Goal: Task Accomplishment & Management: Manage account settings

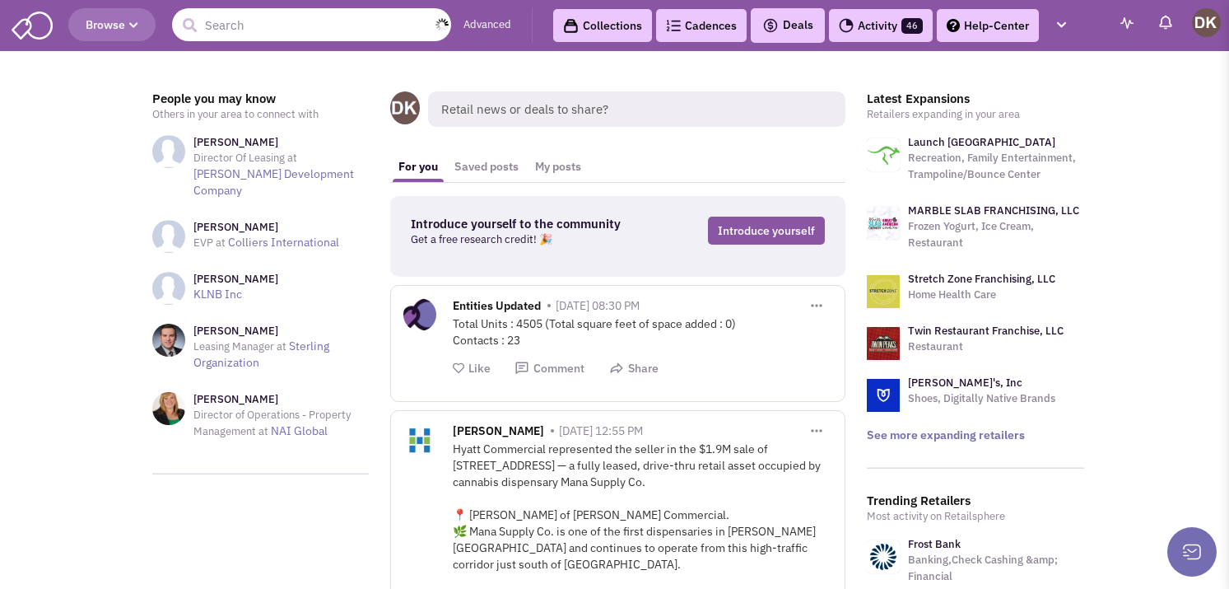
click at [398, 26] on input "text" at bounding box center [311, 24] width 279 height 33
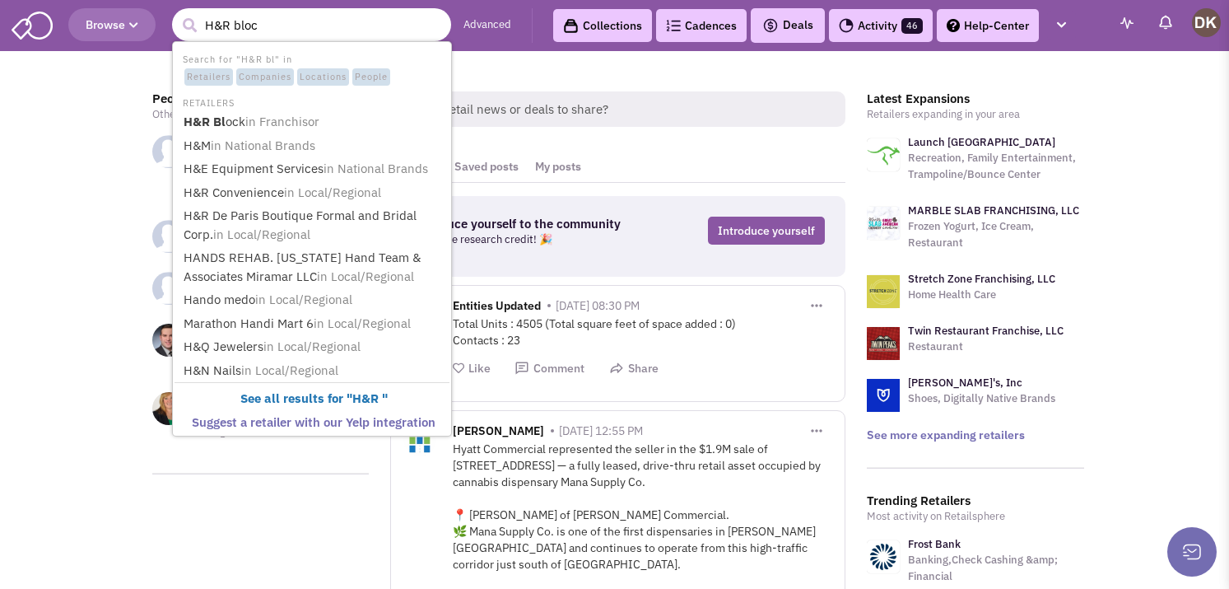
type input "H&R block"
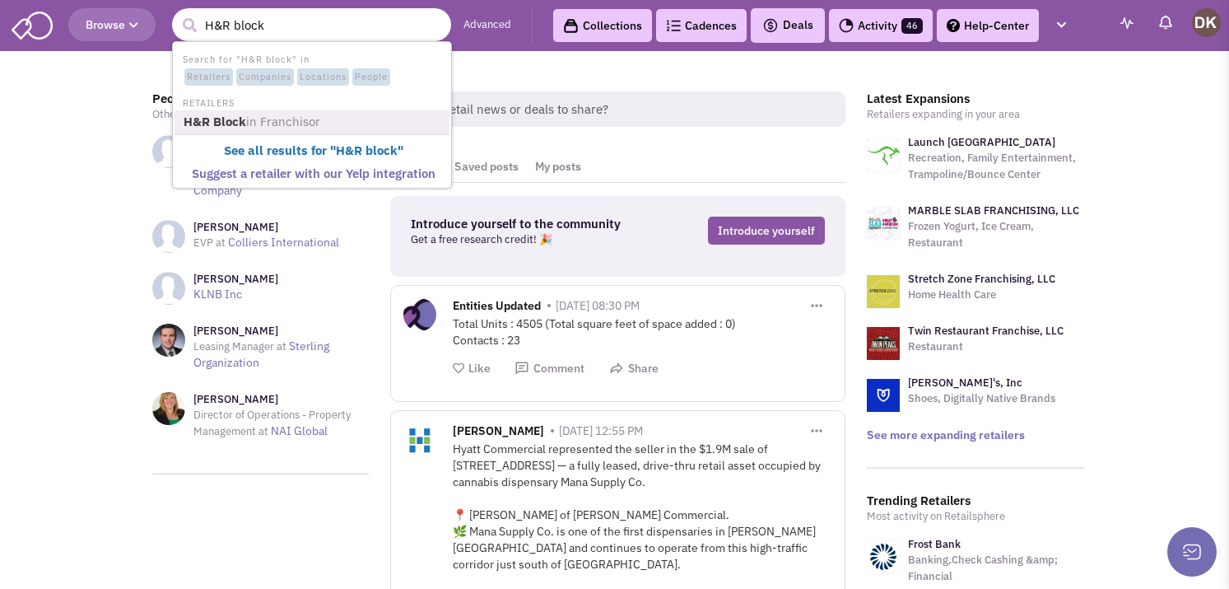
click at [257, 128] on span "in Franchisor" at bounding box center [283, 122] width 74 height 16
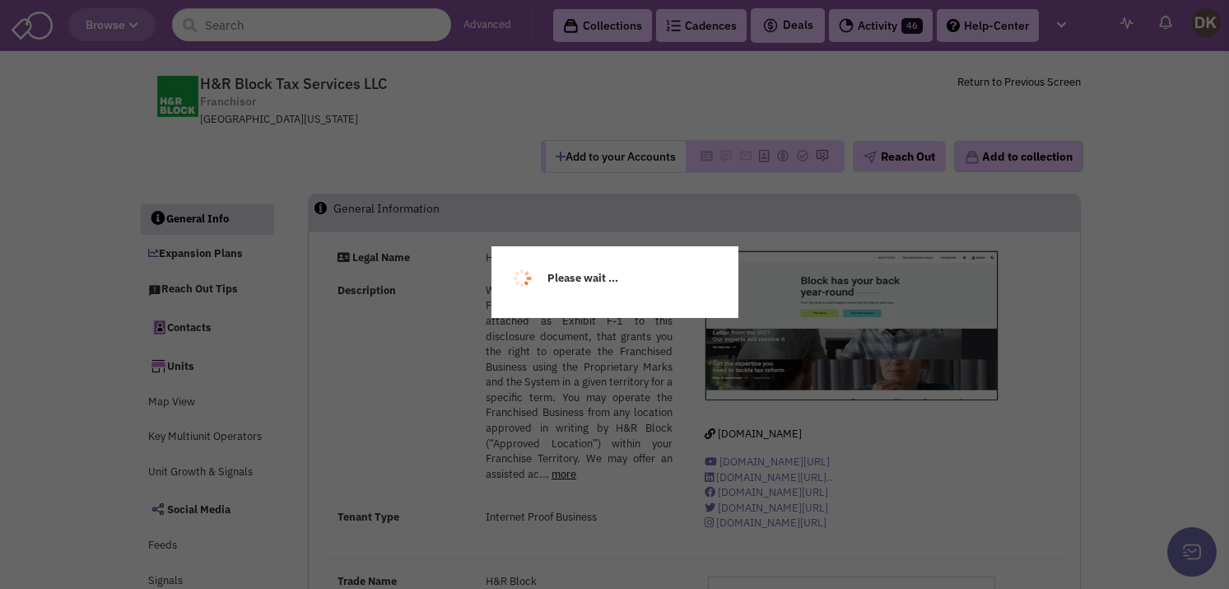
select select
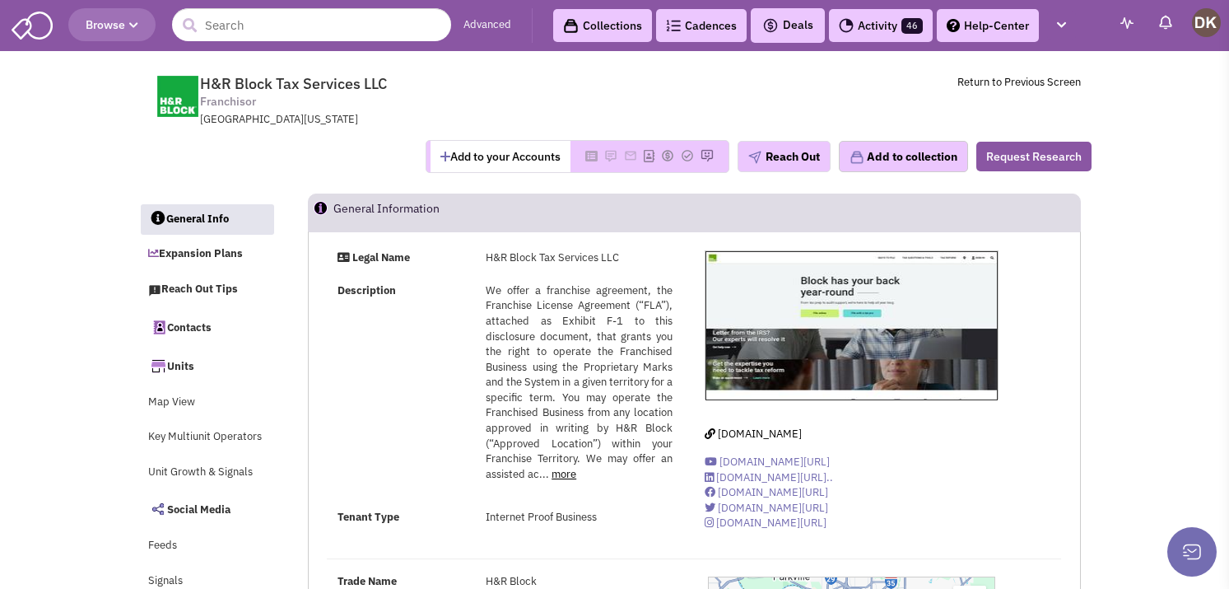
select select
click at [470, 163] on button "Add to your Accounts" at bounding box center [501, 156] width 140 height 31
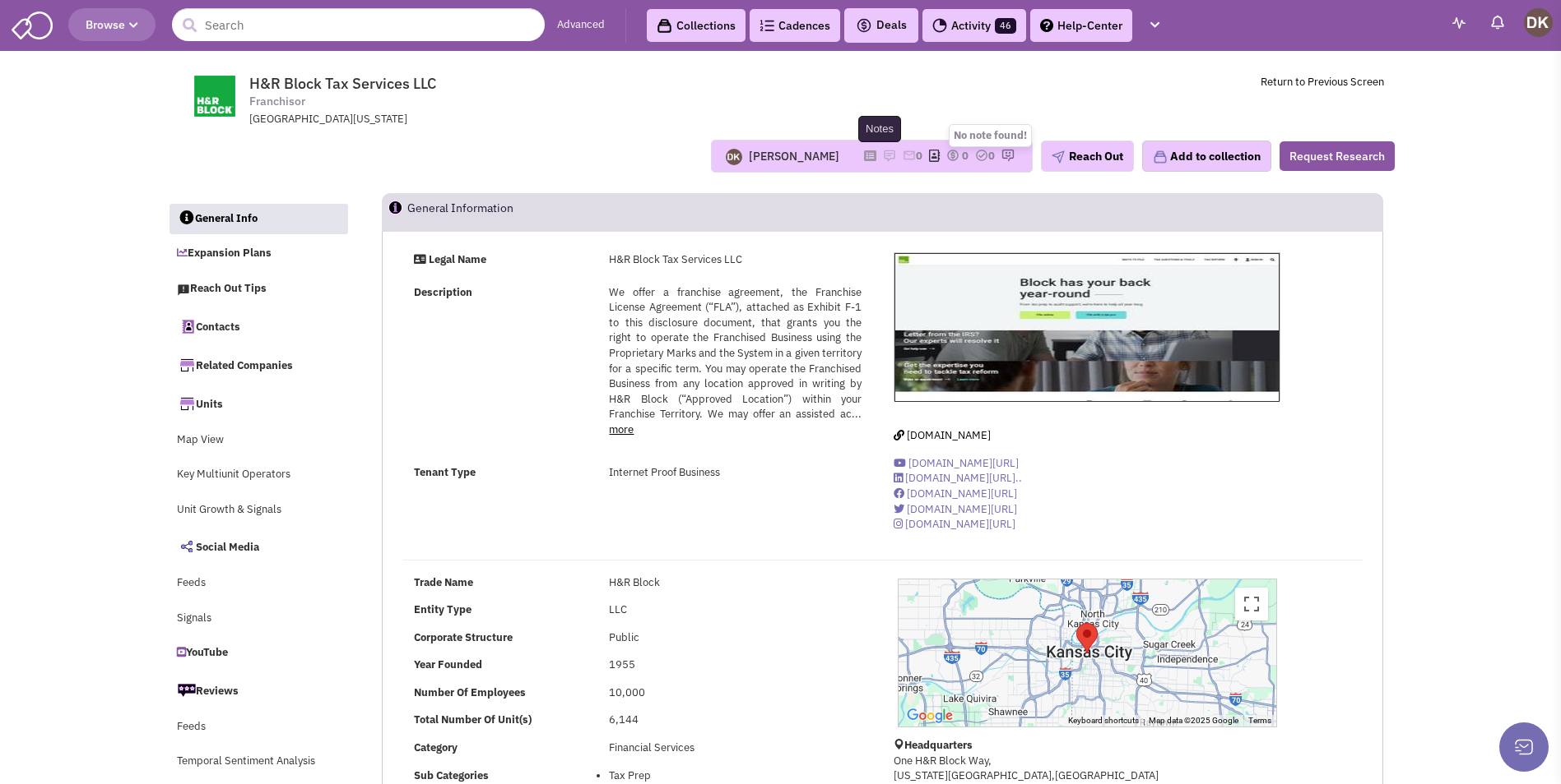
click at [882, 158] on img at bounding box center [888, 155] width 13 height 13
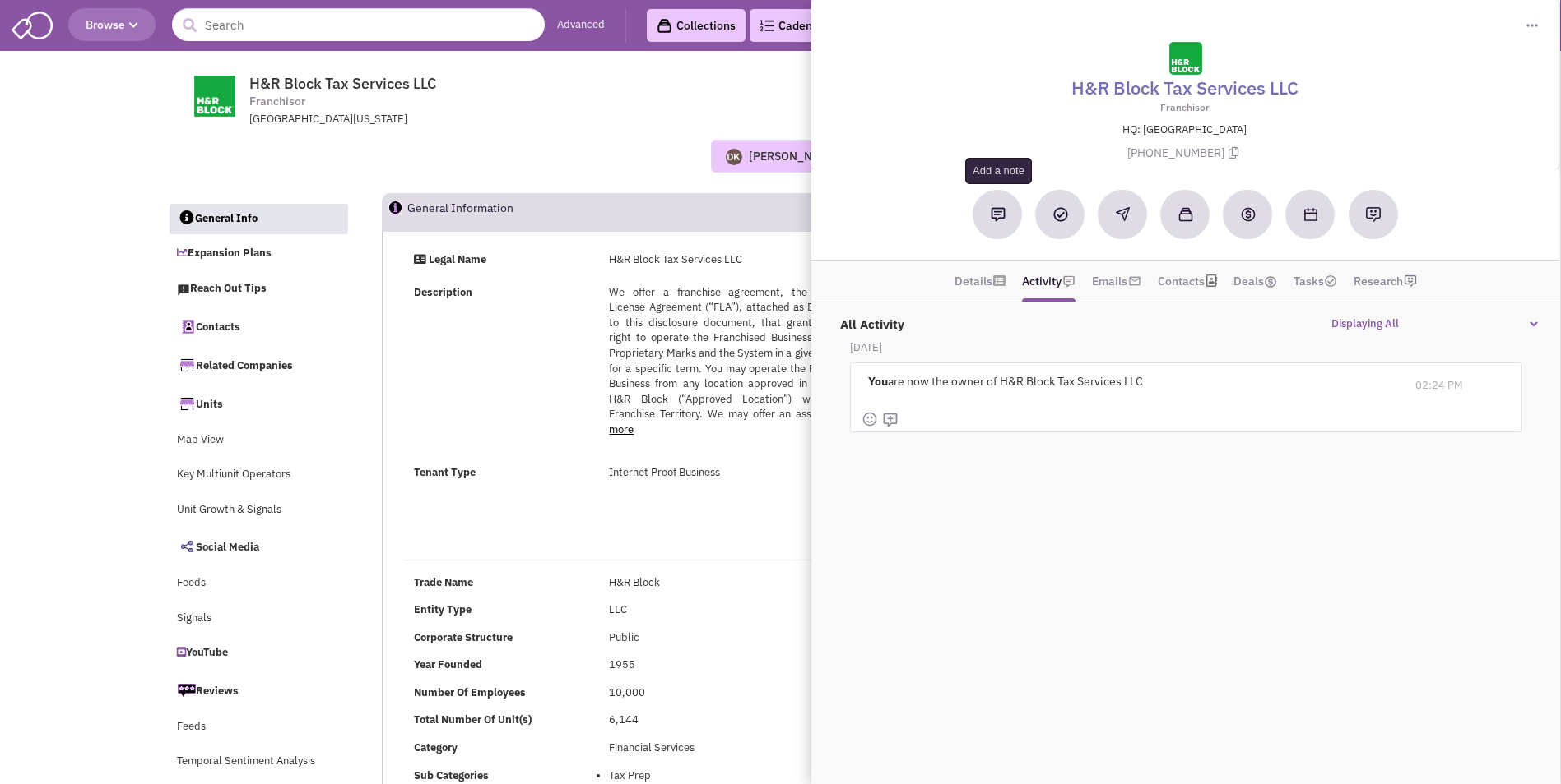
click at [1003, 217] on img at bounding box center [997, 214] width 15 height 15
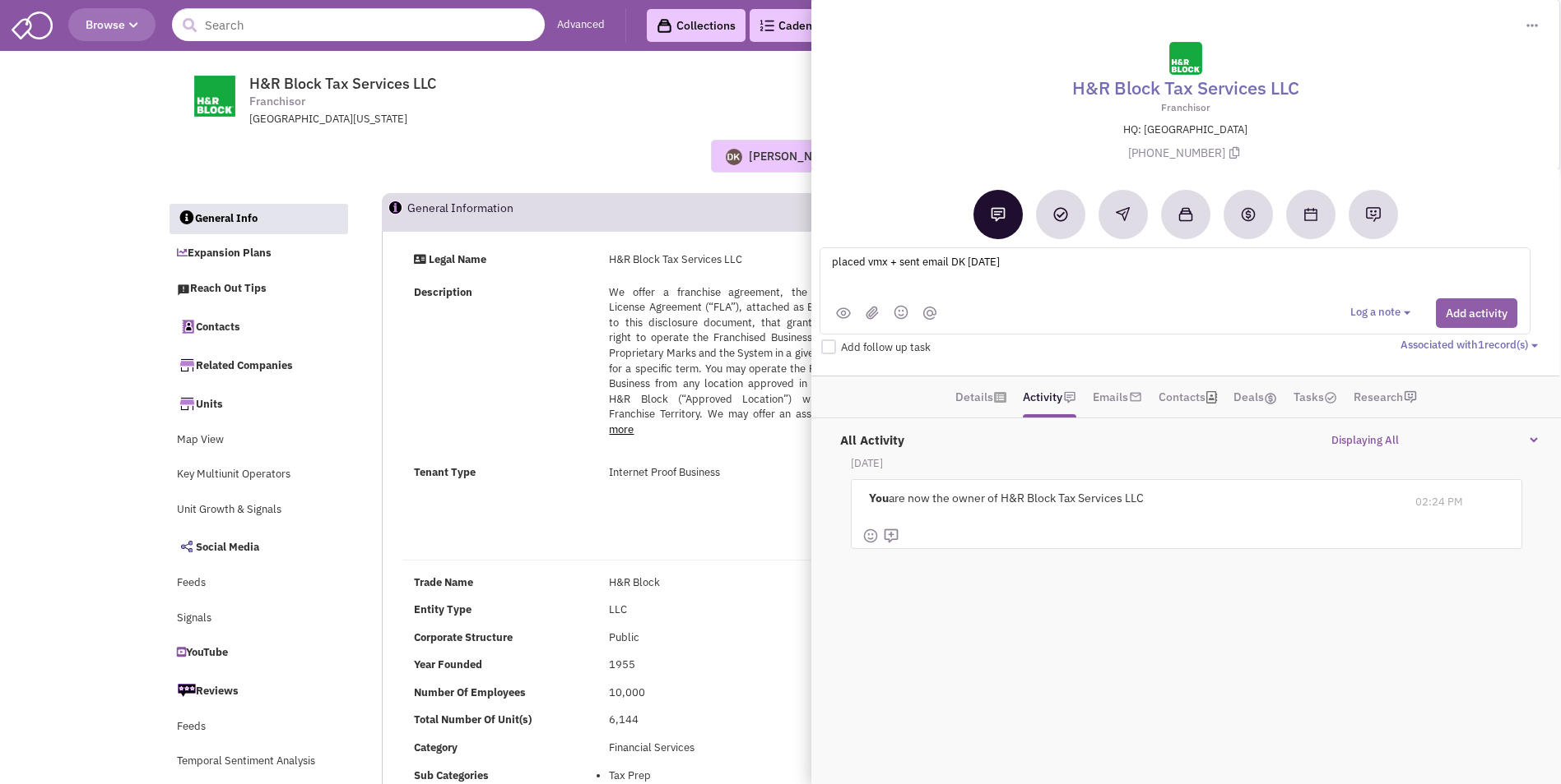
type textarea "placed vmx + sent email DK 8-16-25"
click at [1227, 313] on button "Add activity" at bounding box center [1477, 314] width 82 height 30
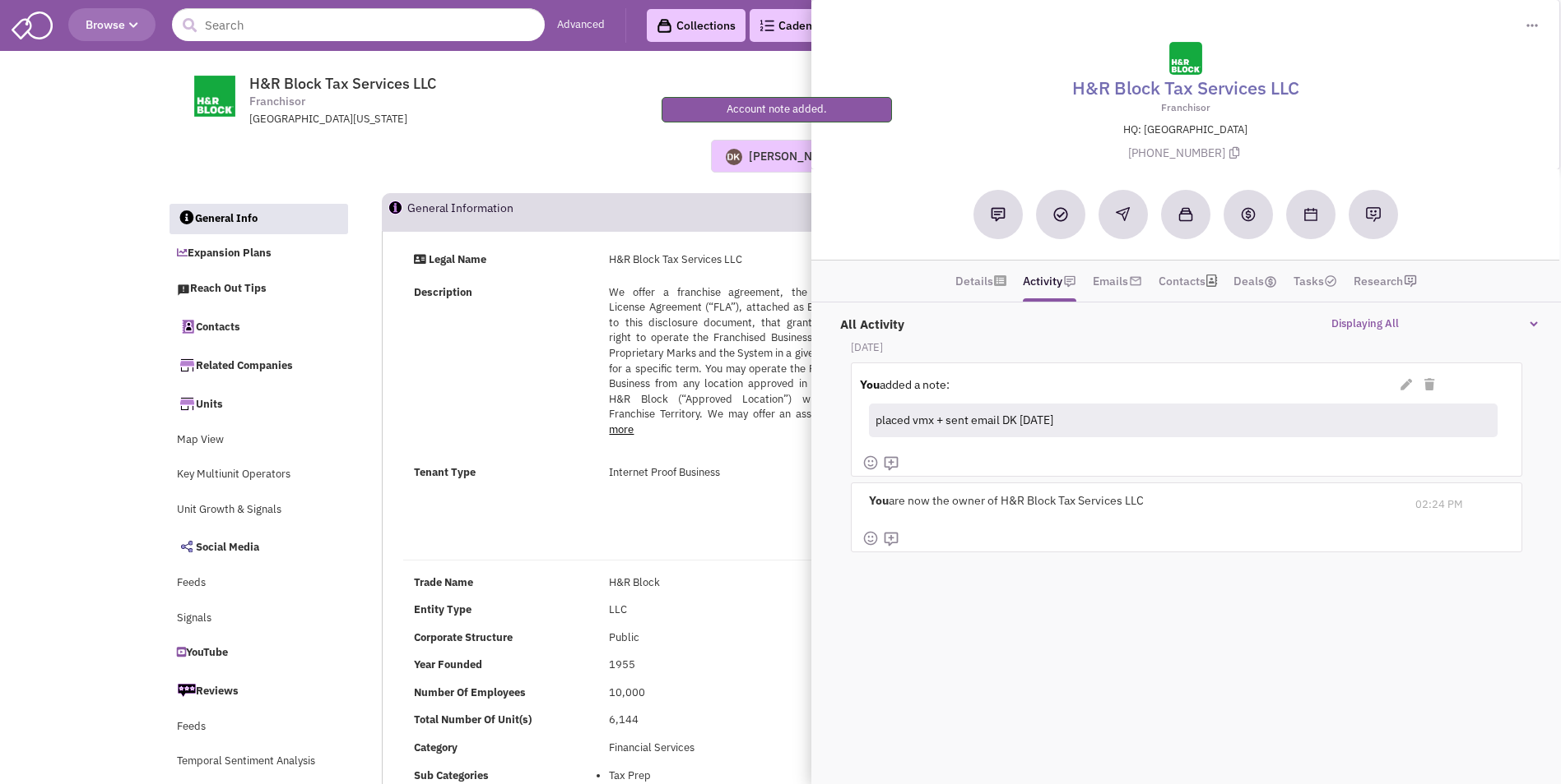
click at [693, 511] on div "Legal Name H&R Block Tax Services LLC Description more less Tenant Type" at bounding box center [882, 398] width 980 height 293
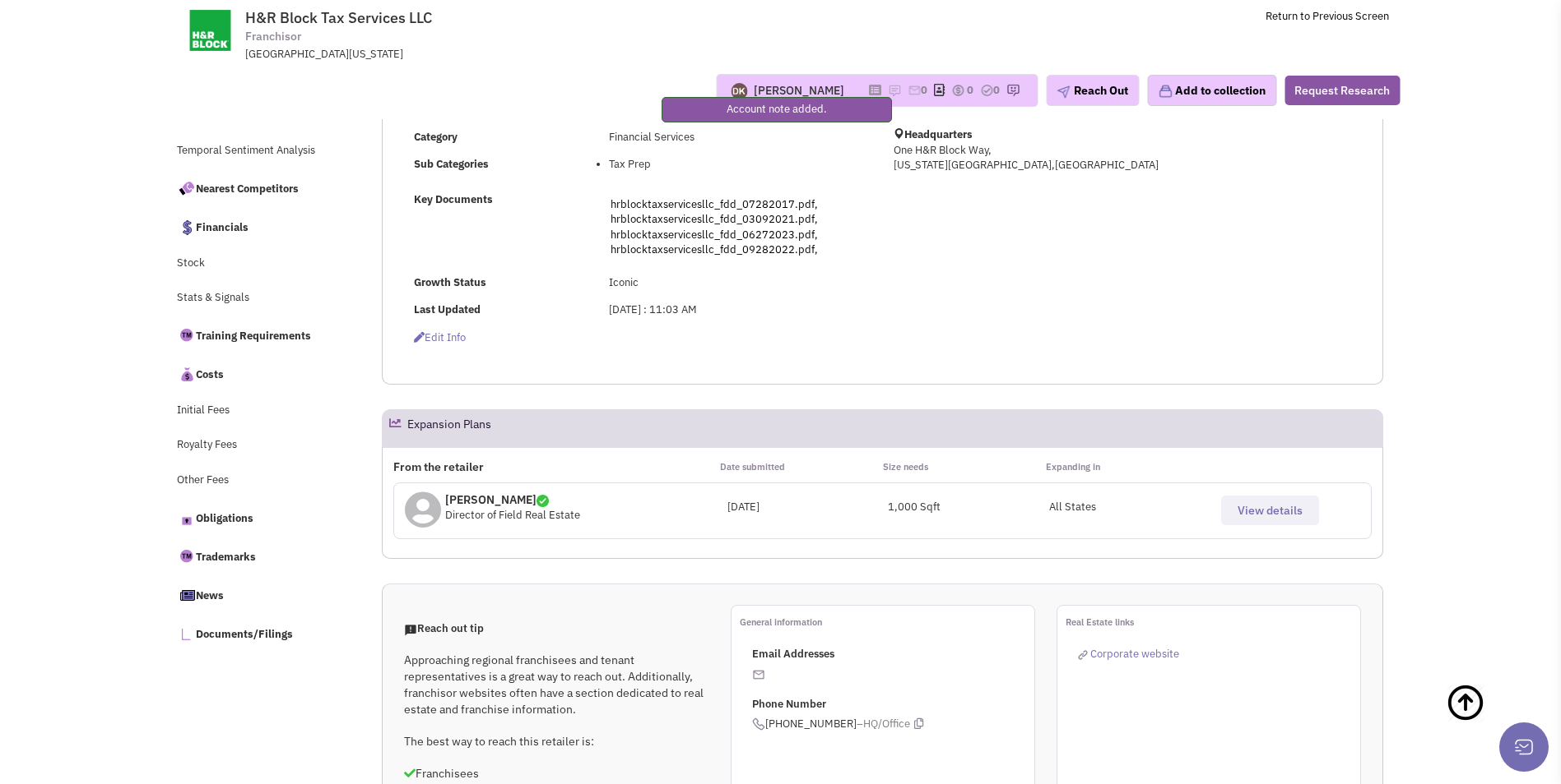
scroll to position [493, 0]
click at [1227, 514] on span "View details" at bounding box center [1269, 508] width 65 height 15
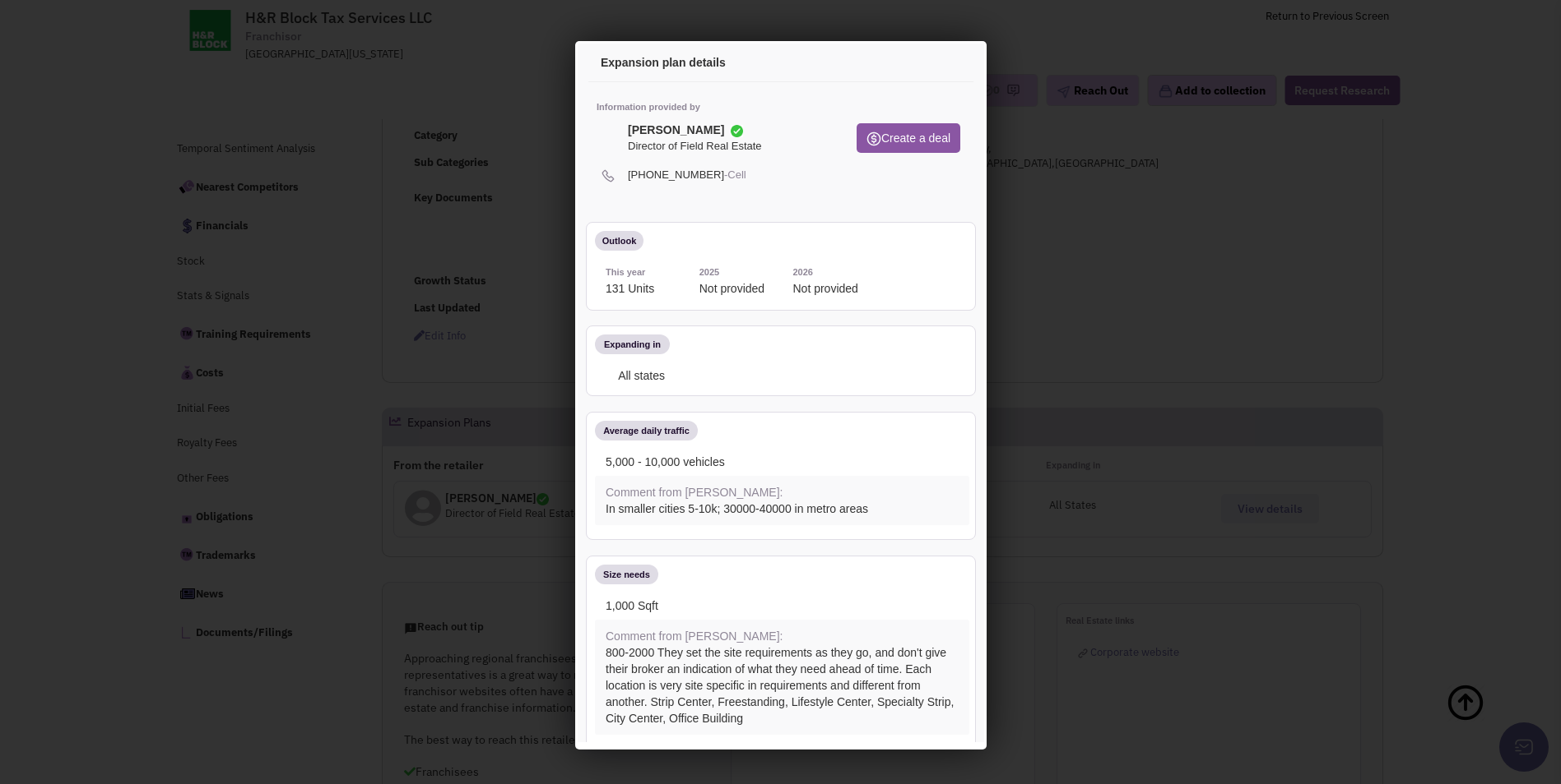
scroll to position [0, 0]
click at [932, 65] on icon at bounding box center [944, 66] width 35 height 40
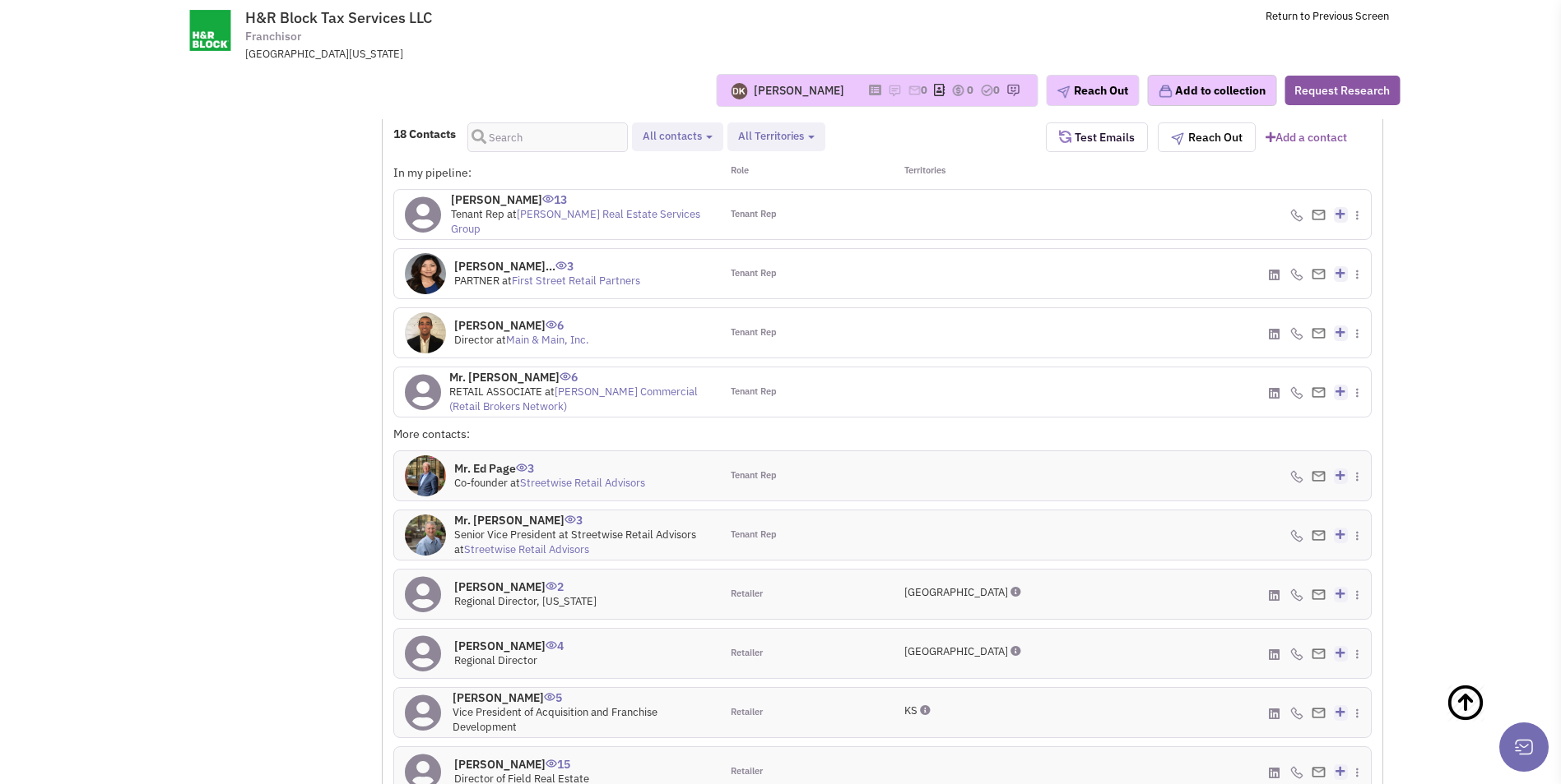
scroll to position [1480, 0]
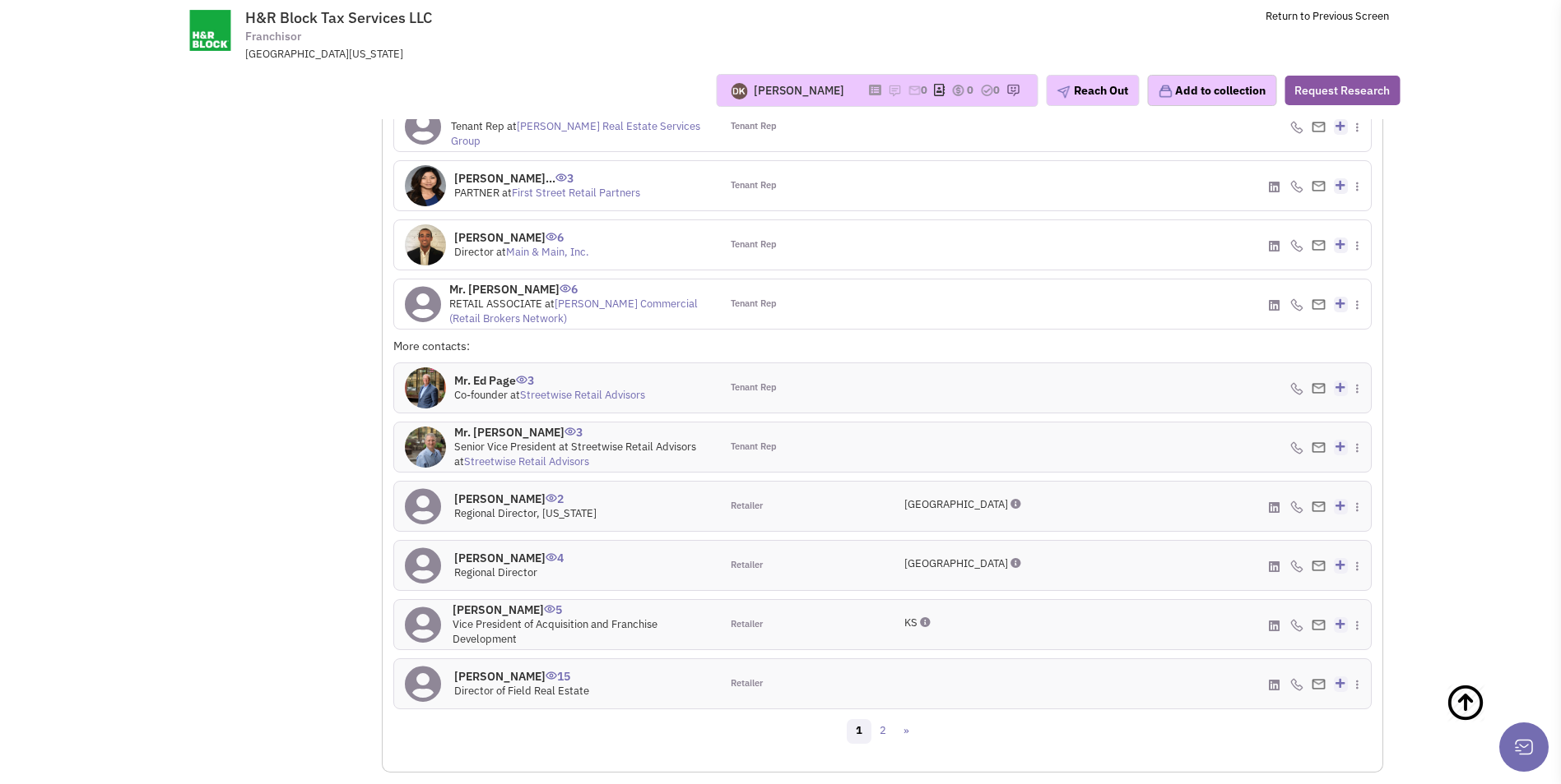
click at [431, 587] on icon at bounding box center [423, 684] width 36 height 37
